Goal: Complete application form

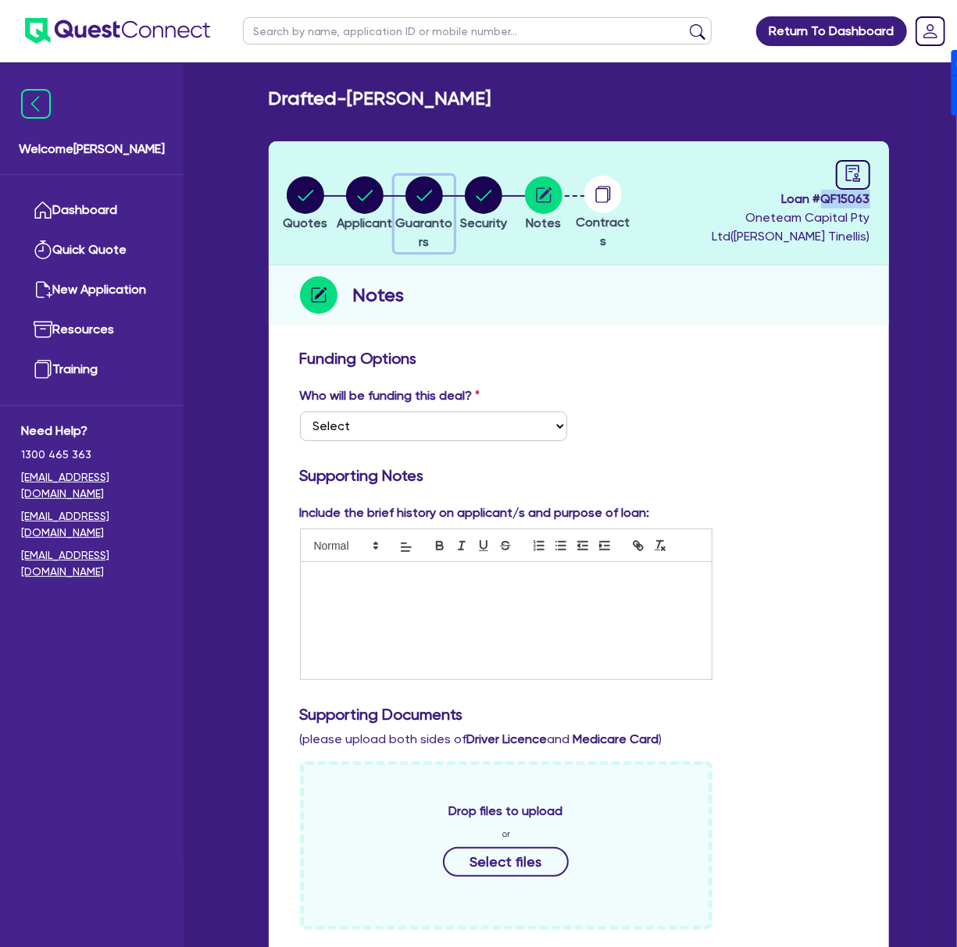
click at [435, 191] on circle "button" at bounding box center [423, 194] width 37 height 37
select select "MR"
select select "[GEOGRAPHIC_DATA]"
select select "SINGLE"
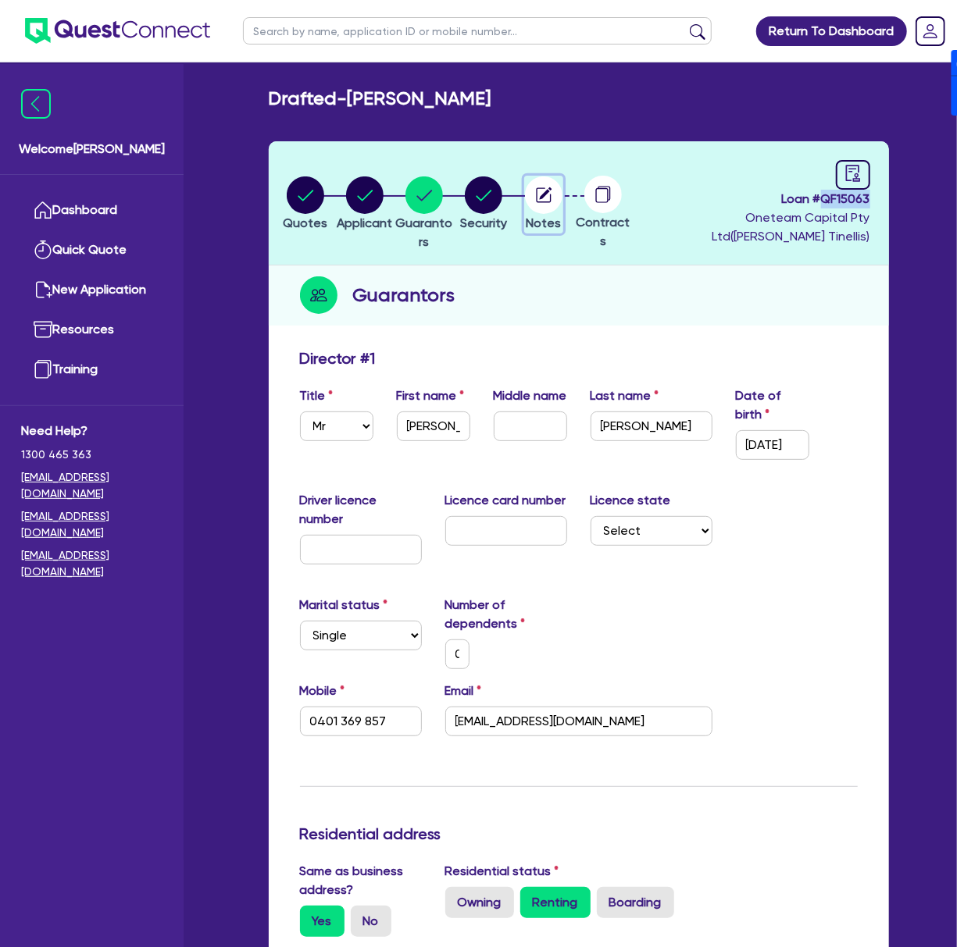
click at [551, 192] on icon "button" at bounding box center [545, 193] width 12 height 12
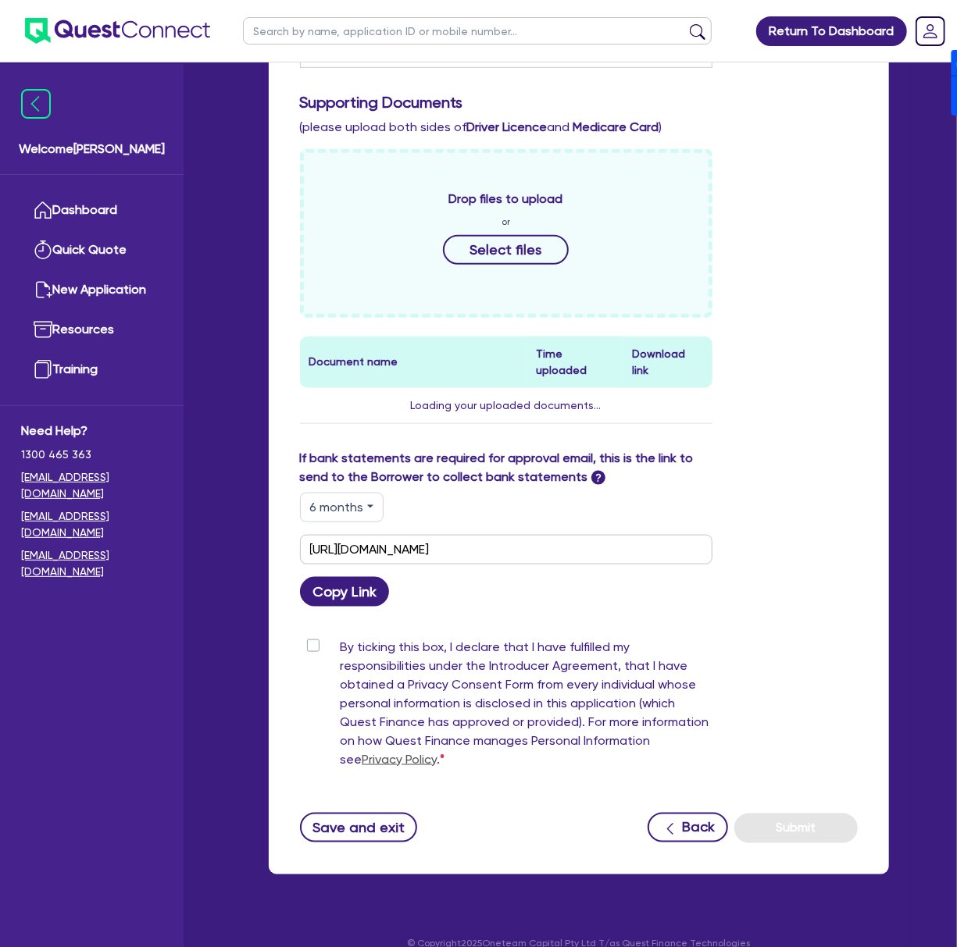
scroll to position [619, 0]
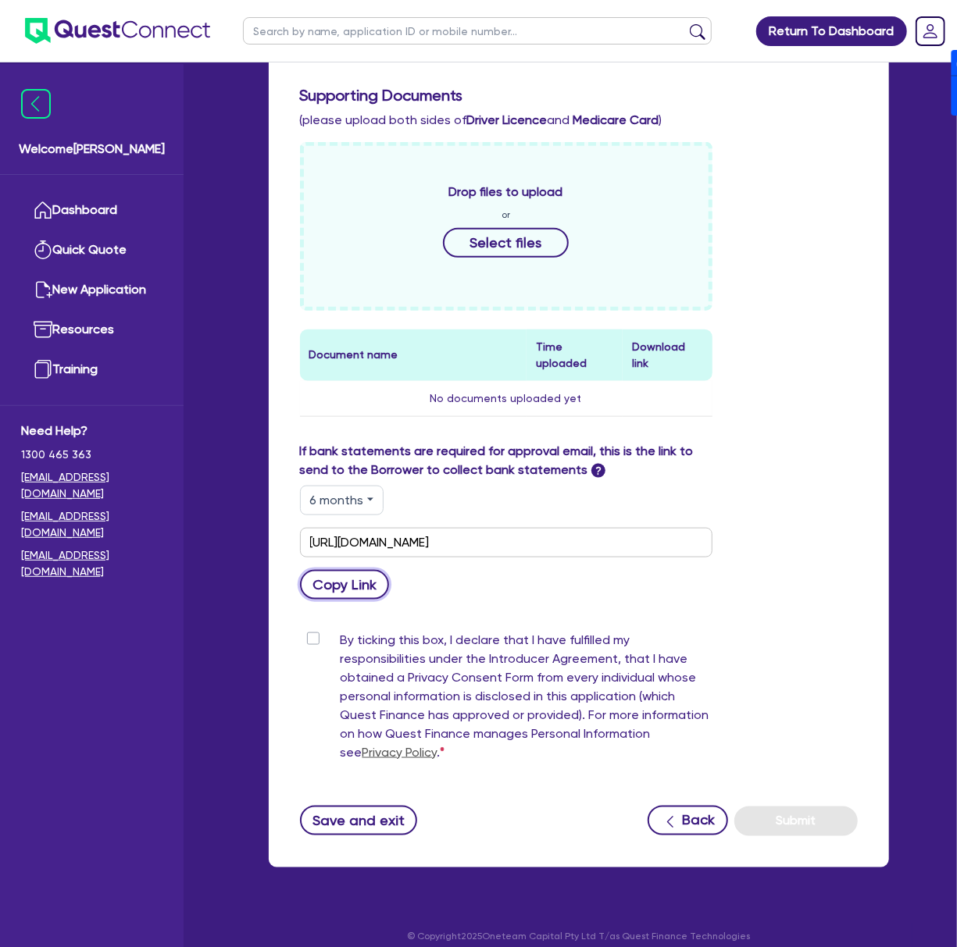
click at [345, 570] on button "Copy Link" at bounding box center [345, 585] width 90 height 30
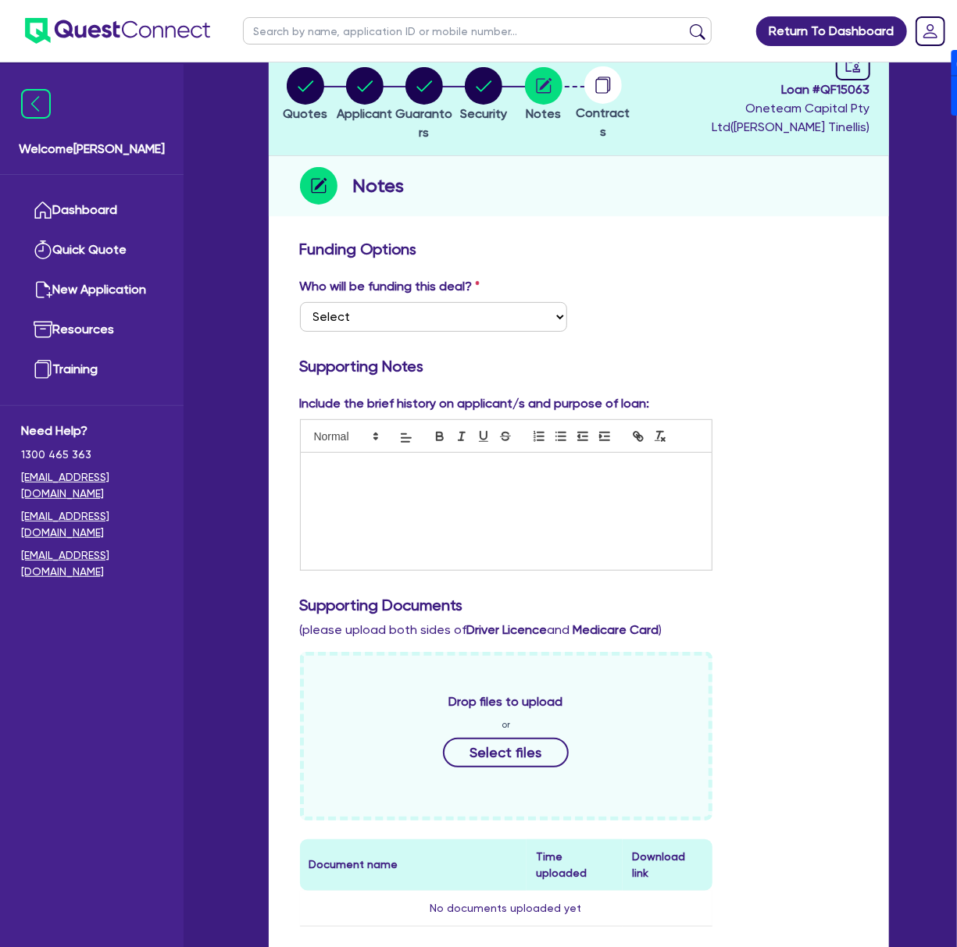
scroll to position [0, 0]
